Goal: Find specific page/section: Find specific page/section

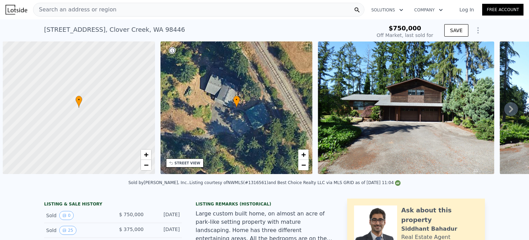
click at [188, 11] on div "Search an address or region" at bounding box center [199, 10] width 332 height 14
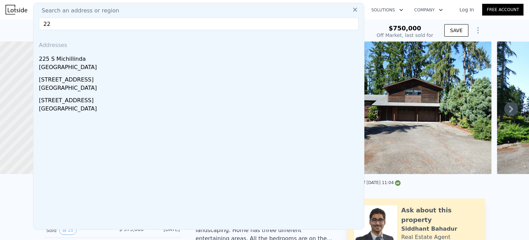
type input "2"
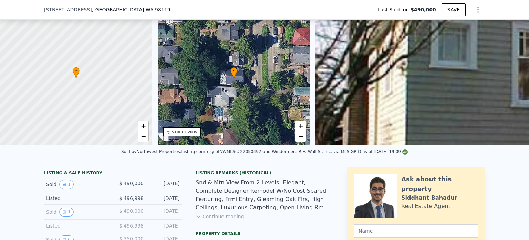
scroll to position [237, 0]
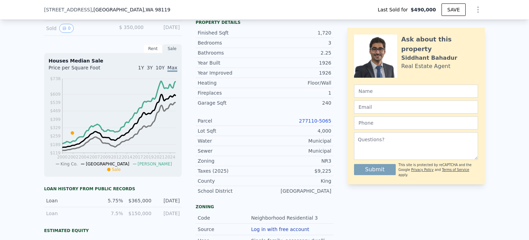
click at [309, 123] on link "277110-5065" at bounding box center [315, 121] width 32 height 6
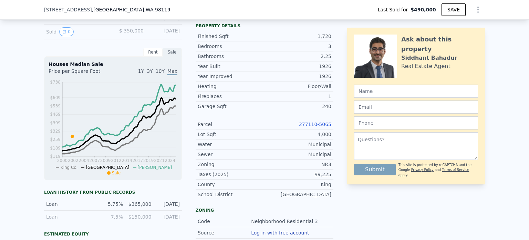
scroll to position [0, 0]
